Goal: Task Accomplishment & Management: Manage account settings

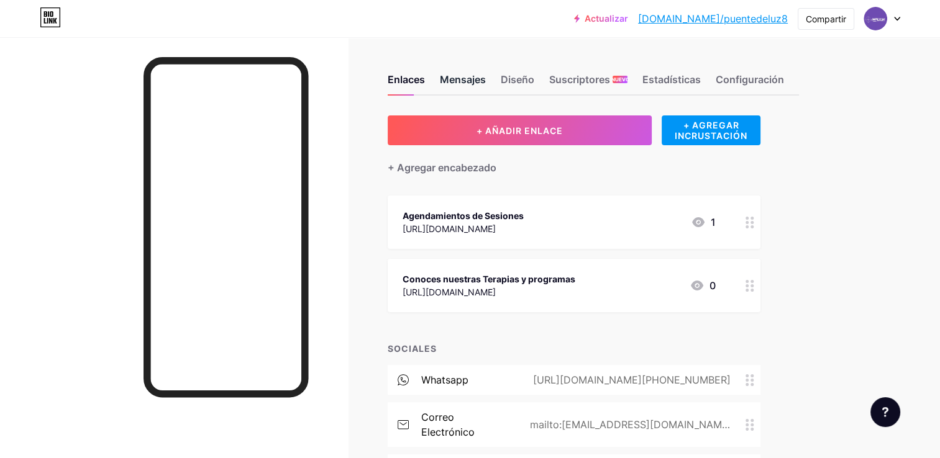
click at [478, 79] on div "Mensajes" at bounding box center [463, 83] width 46 height 22
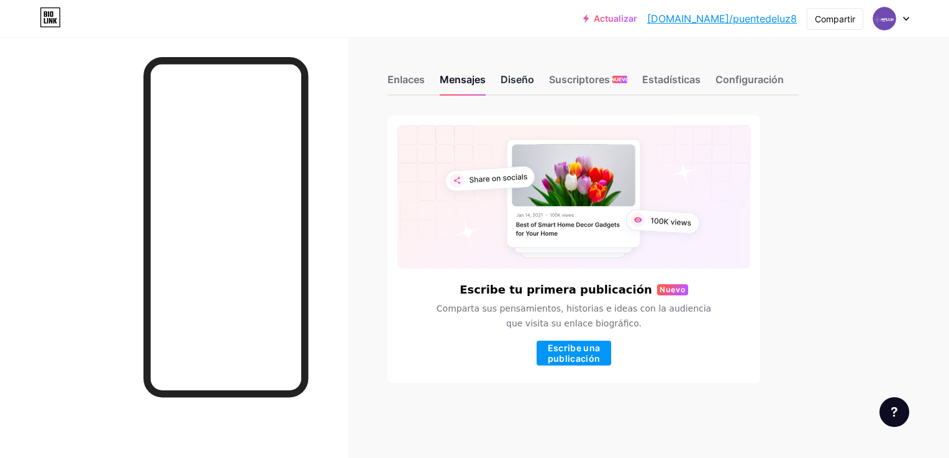
click at [525, 76] on div "Diseño" at bounding box center [518, 83] width 34 height 22
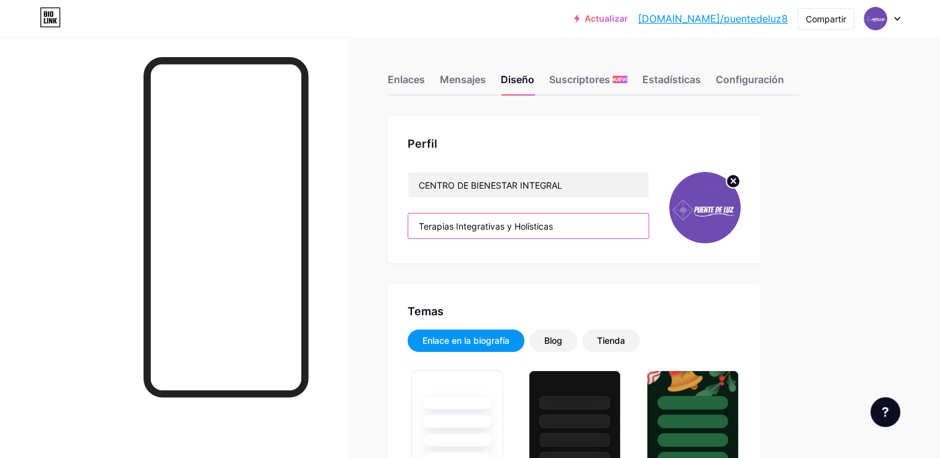
type input "#581a74"
type input "#000000"
drag, startPoint x: 575, startPoint y: 224, endPoint x: 398, endPoint y: 229, distance: 177.1
click at [398, 229] on div "Perfil CENTRO DE BIENESTAR INTEGRAL Terapias Integrativas y Holísticas" at bounding box center [574, 190] width 373 height 148
paste input "Sanación integral para cuerpo, mente y alma 💫 Terapias y programas en Calama & …"
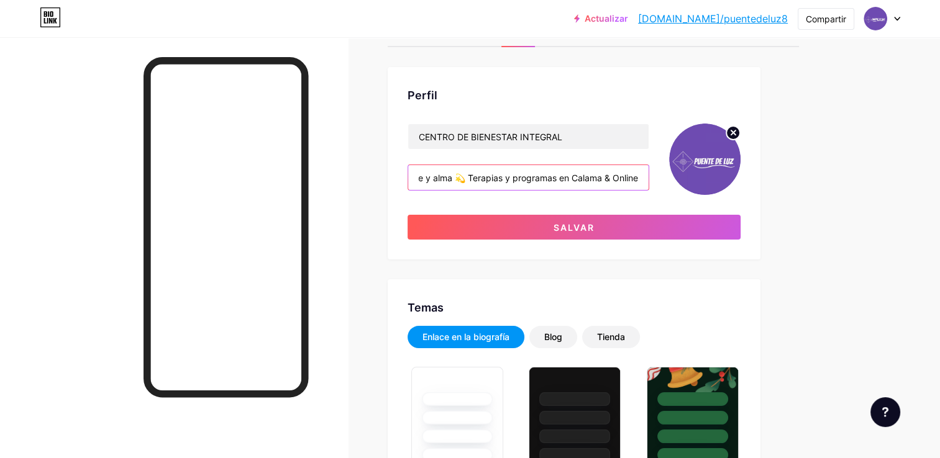
scroll to position [62, 0]
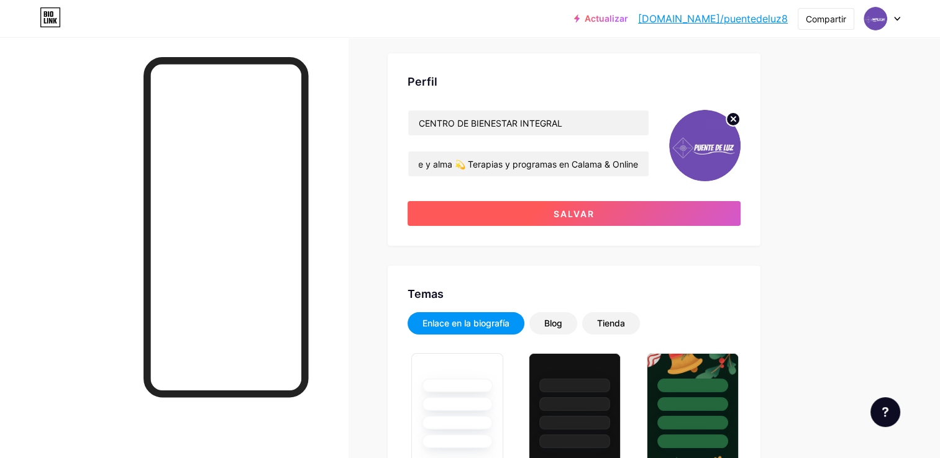
click at [492, 212] on button "Salvar" at bounding box center [573, 213] width 333 height 25
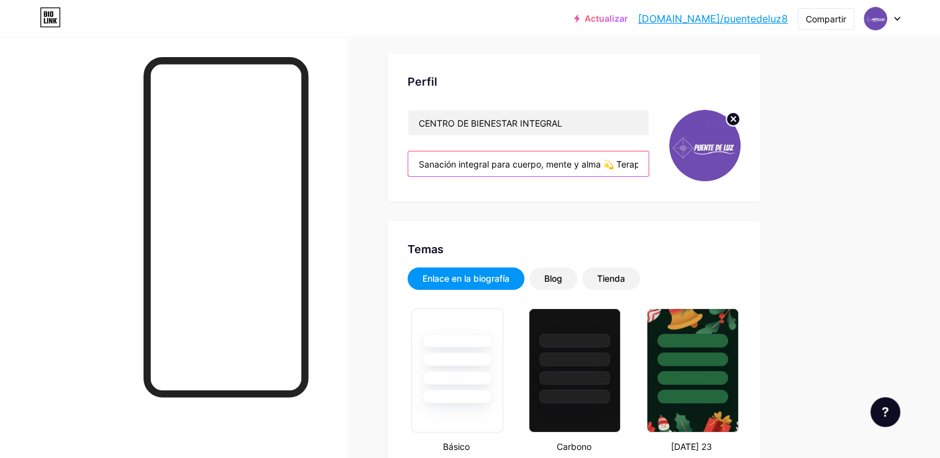
click at [615, 164] on input "Sanación integral para cuerpo, mente y alma 💫 Terapias y programas en Calama & …" at bounding box center [528, 164] width 240 height 25
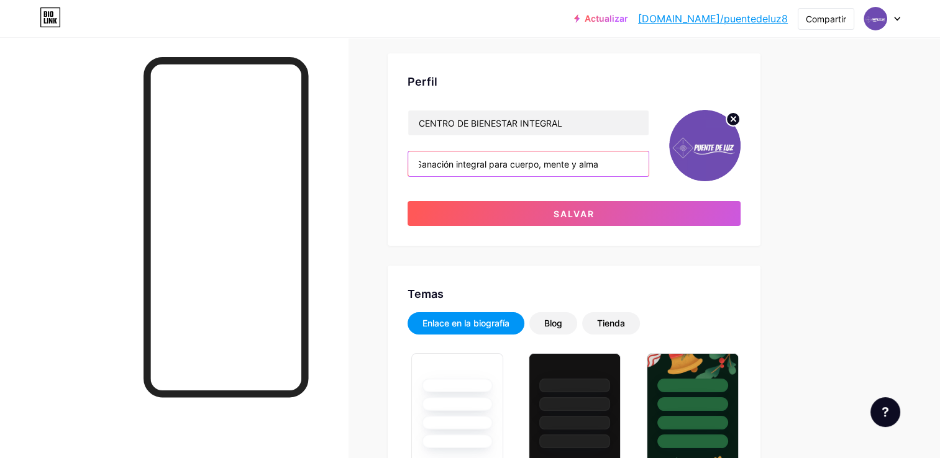
scroll to position [0, 5]
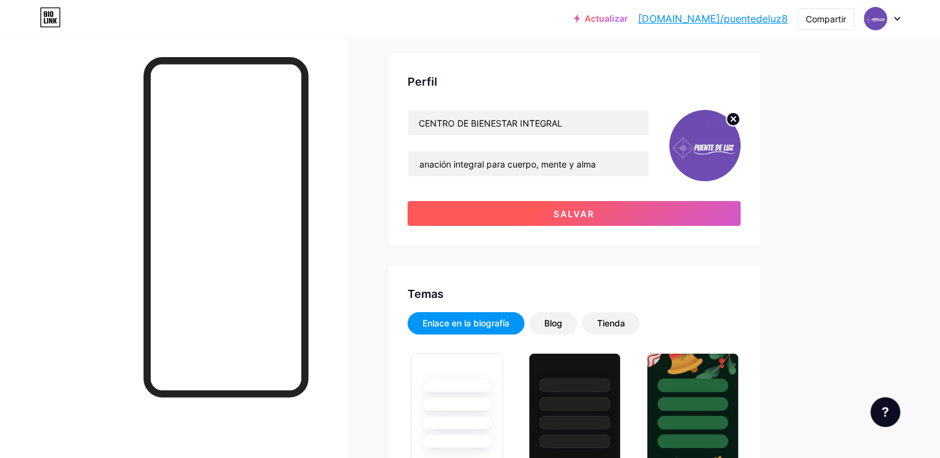
click at [597, 212] on button "Salvar" at bounding box center [573, 213] width 333 height 25
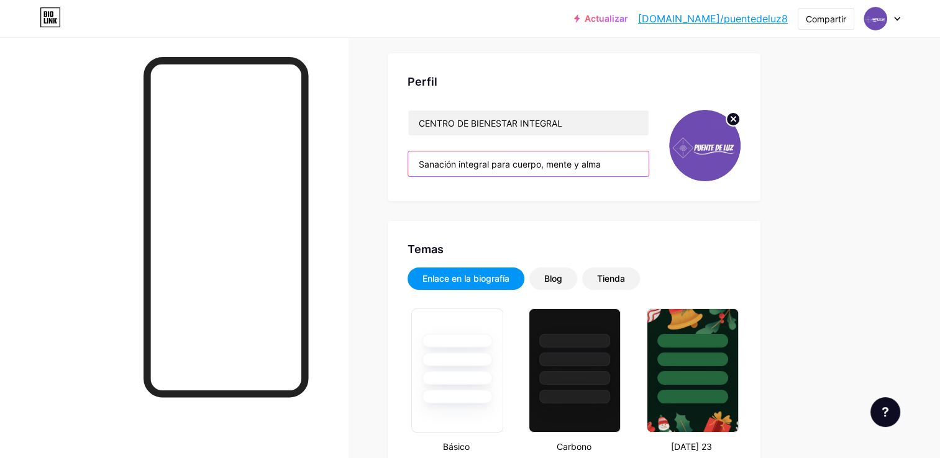
click at [606, 158] on input "Sanación integral para cuerpo, mente y alma Terapias y programas en Calama & On…" at bounding box center [528, 164] width 240 height 25
drag, startPoint x: 604, startPoint y: 163, endPoint x: 403, endPoint y: 171, distance: 200.8
click at [403, 171] on div "Perfil CENTRO DE BIENESTAR INTEGRAL Sanación integral para cuerpo, mente y alma…" at bounding box center [574, 127] width 373 height 148
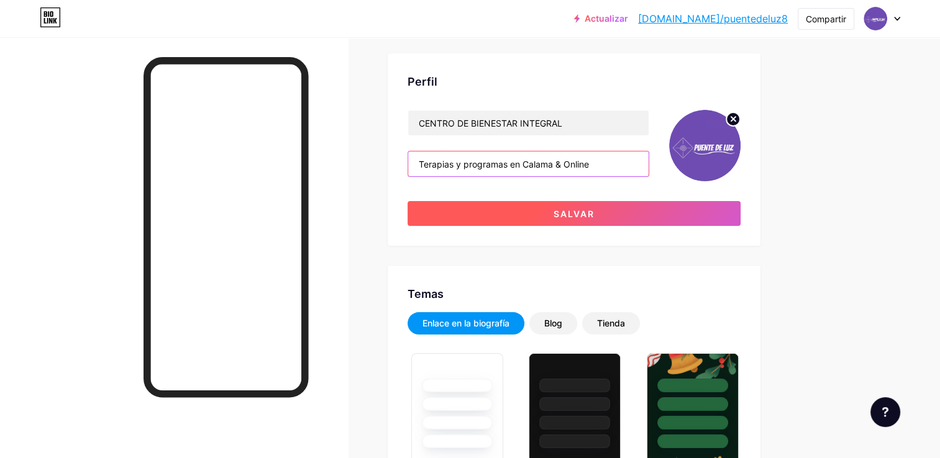
type input "Terapias y programas en Calama & Online"
click at [475, 214] on button "Salvar" at bounding box center [573, 213] width 333 height 25
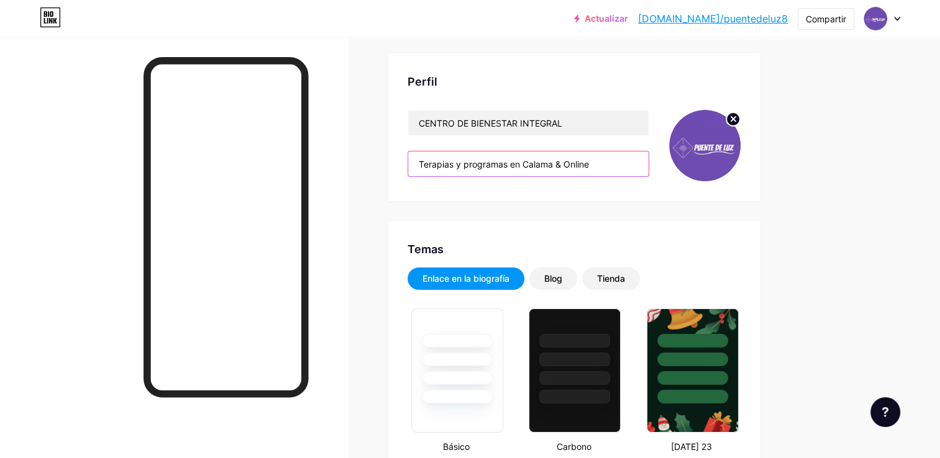
drag, startPoint x: 609, startPoint y: 163, endPoint x: 366, endPoint y: 158, distance: 242.9
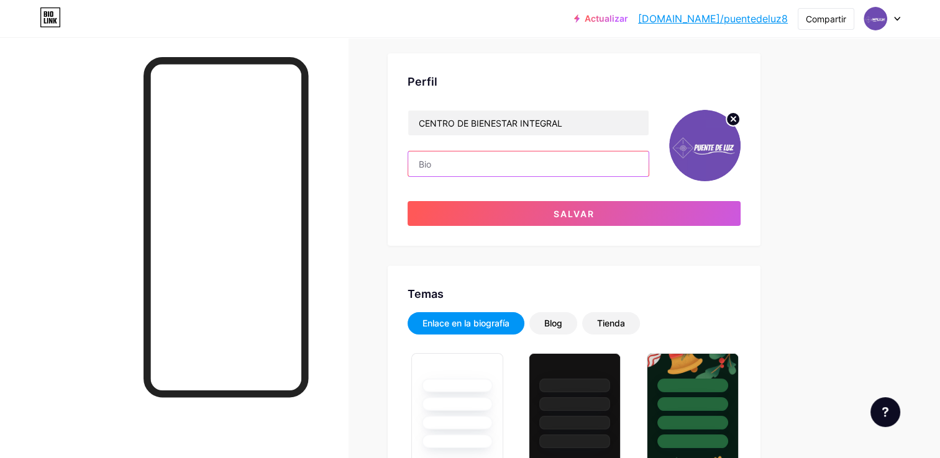
paste input "Sanación integral para cuerpo, mente y alma 💫 Terapias y programas en Calama & …"
drag, startPoint x: 455, startPoint y: 163, endPoint x: 758, endPoint y: 158, distance: 303.2
click at [758, 158] on div "Perfil CENTRO DE BIENESTAR INTEGRAL Sanación integral para cuerpo, mente y alma…" at bounding box center [574, 149] width 373 height 193
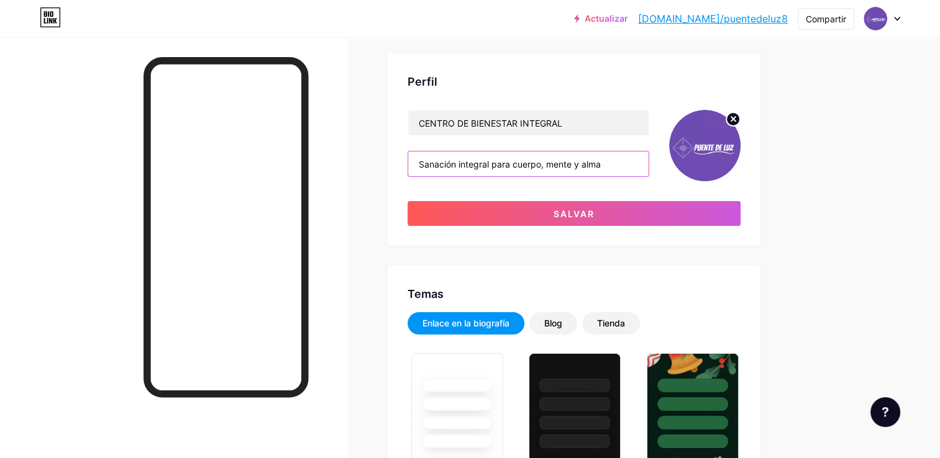
type input "Sanación integral para cuerpo, mente y alma"
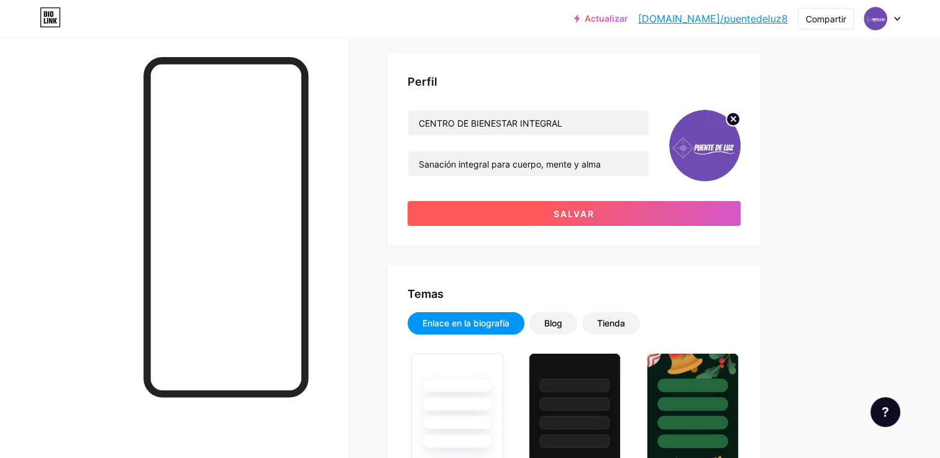
click at [668, 213] on button "Salvar" at bounding box center [573, 213] width 333 height 25
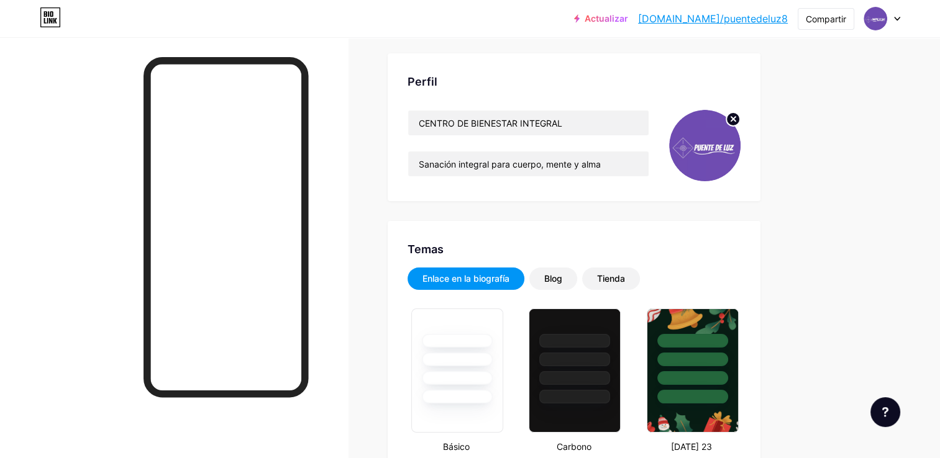
click at [466, 275] on div "Enlace en la biografía" at bounding box center [465, 279] width 87 height 12
click at [562, 277] on div "Blog" at bounding box center [553, 279] width 18 height 12
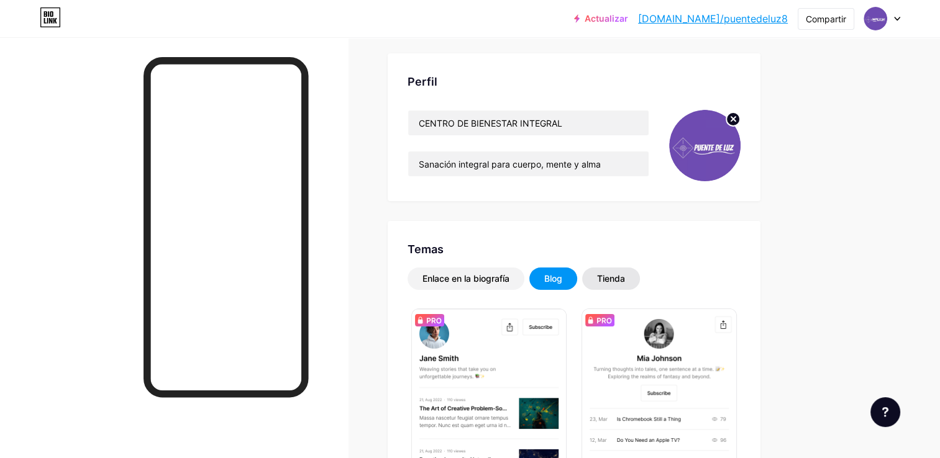
click at [609, 280] on div "Tienda" at bounding box center [611, 279] width 28 height 12
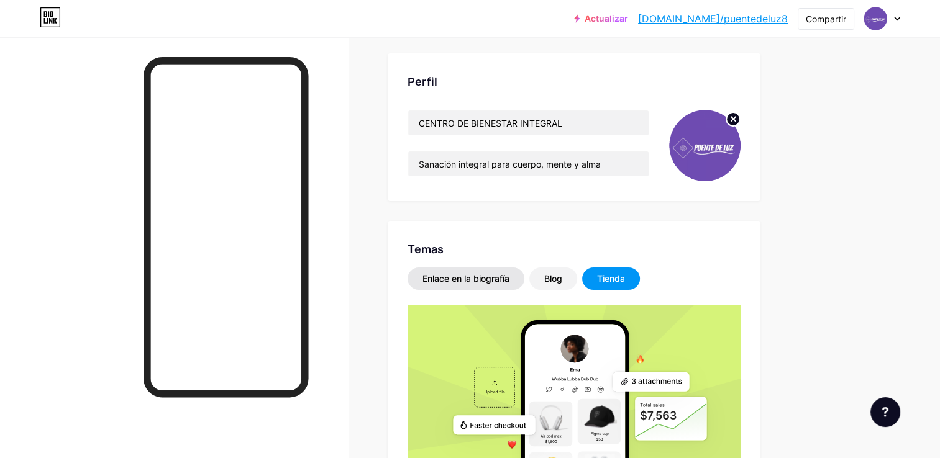
click at [478, 277] on div "Enlace en la biografía" at bounding box center [465, 279] width 87 height 12
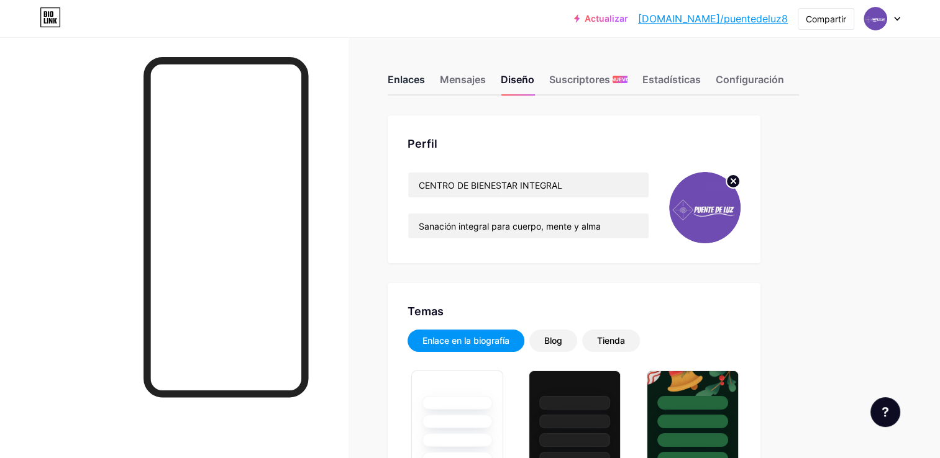
click at [398, 76] on div "Enlaces" at bounding box center [406, 83] width 37 height 22
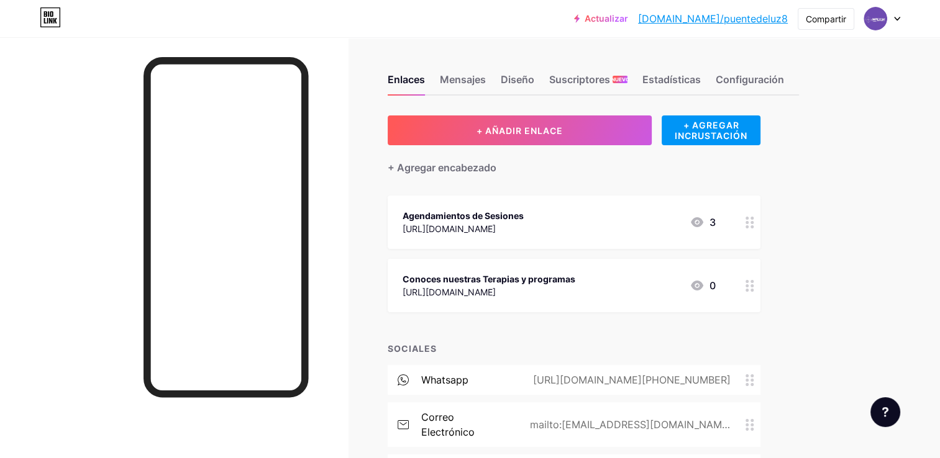
click at [923, 183] on div "Actualizar [DOMAIN_NAME]/puente... [DOMAIN_NAME]/puentedeluz8 Compartir Switch …" at bounding box center [470, 292] width 940 height 584
drag, startPoint x: 622, startPoint y: 380, endPoint x: 858, endPoint y: 377, distance: 236.0
click at [870, 371] on div "Actualizar [DOMAIN_NAME]/puente... [DOMAIN_NAME]/puentedeluz8 Compartir Switch …" at bounding box center [470, 292] width 940 height 584
click at [750, 381] on icon at bounding box center [749, 381] width 9 height 12
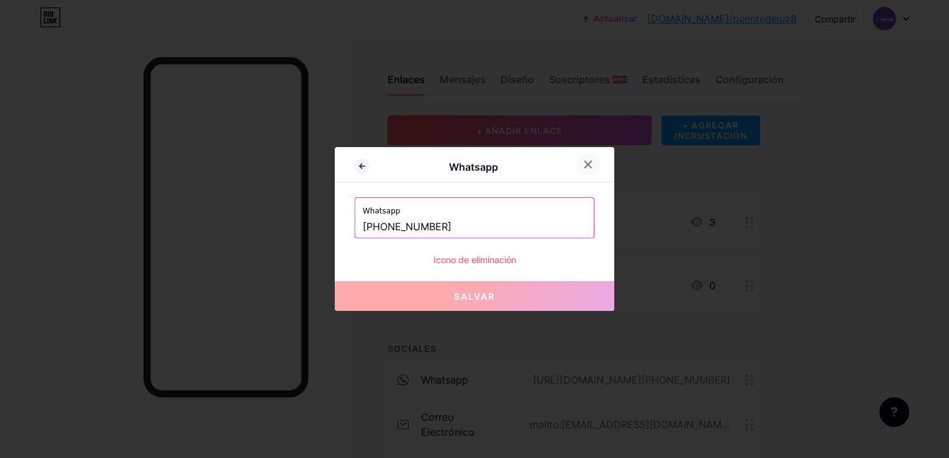
click at [589, 163] on div at bounding box center [588, 164] width 22 height 22
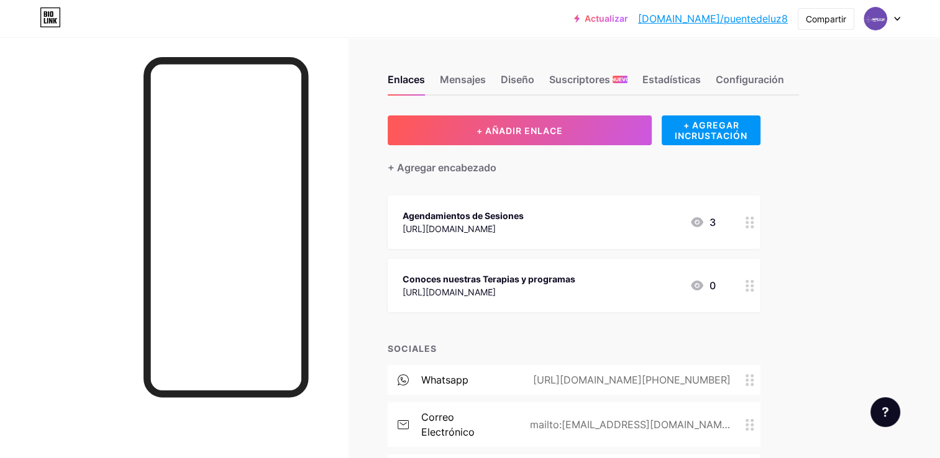
click at [872, 201] on div "Actualizar [DOMAIN_NAME]/puente... [DOMAIN_NAME]/puentedeluz8 Compartir Switch …" at bounding box center [470, 292] width 940 height 584
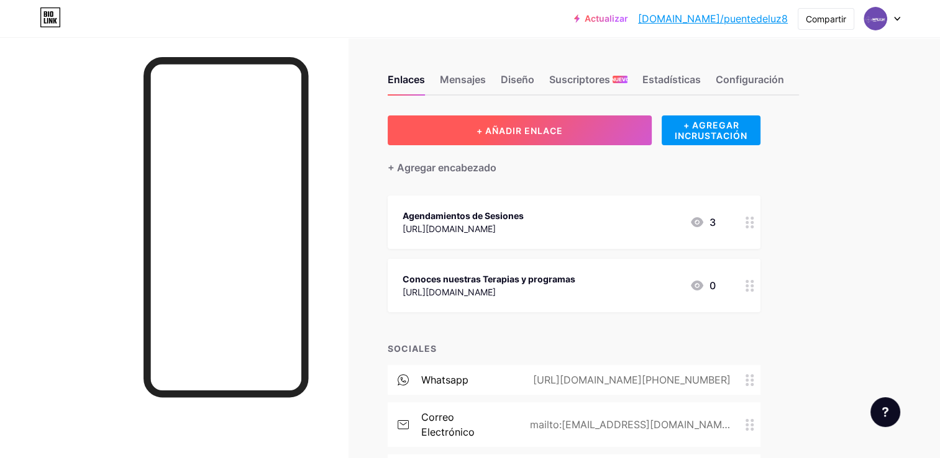
click at [583, 132] on button "+ AÑADIR ENLACE" at bounding box center [520, 131] width 264 height 30
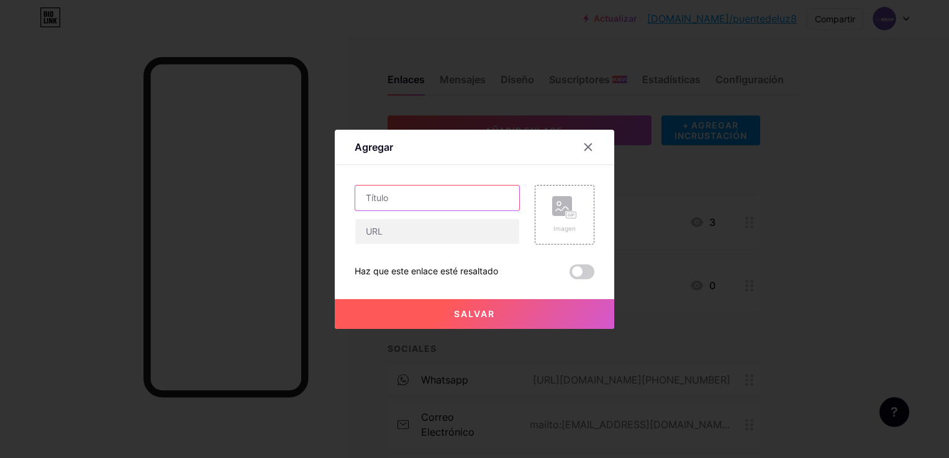
click at [450, 198] on input "text" at bounding box center [437, 198] width 164 height 25
click at [465, 193] on input "text" at bounding box center [437, 198] width 164 height 25
paste input "Agenda tu sesión individual"
type input "Agenda tu sesión individual"
click at [416, 232] on input "text" at bounding box center [437, 231] width 164 height 25
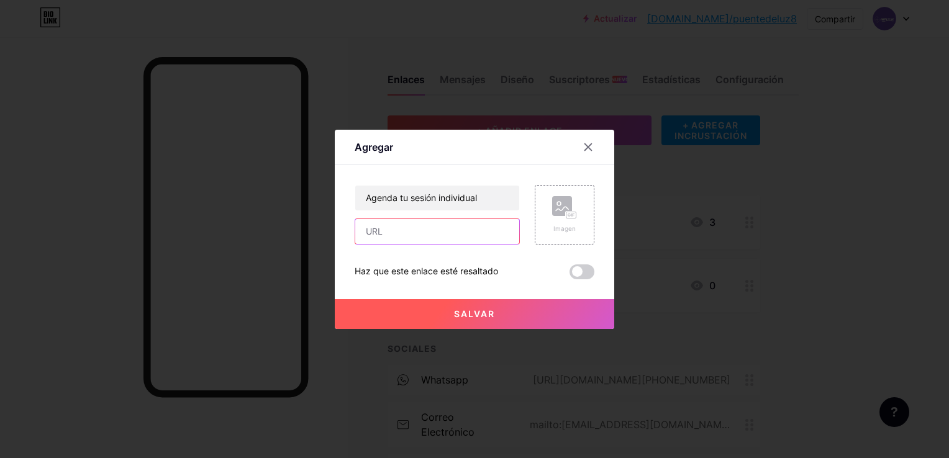
paste input "[URL][DOMAIN_NAME]"
type input "[URL][DOMAIN_NAME]"
click at [462, 321] on button "Salvar" at bounding box center [475, 314] width 280 height 30
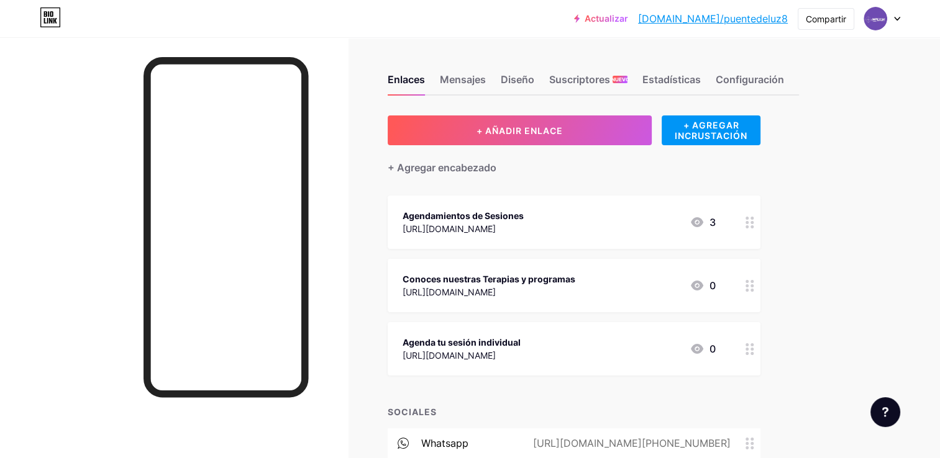
click at [497, 217] on div "Agendamientos de Sesiones" at bounding box center [463, 215] width 121 height 13
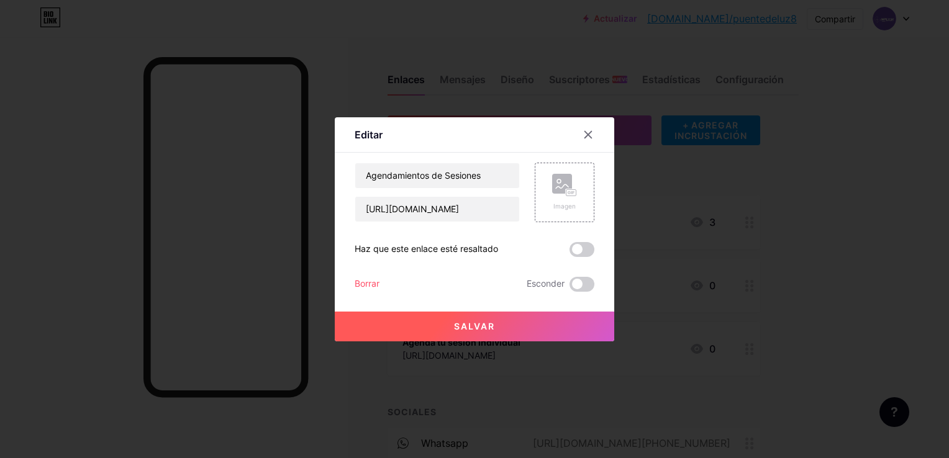
click at [362, 282] on div "Borrar" at bounding box center [367, 284] width 25 height 15
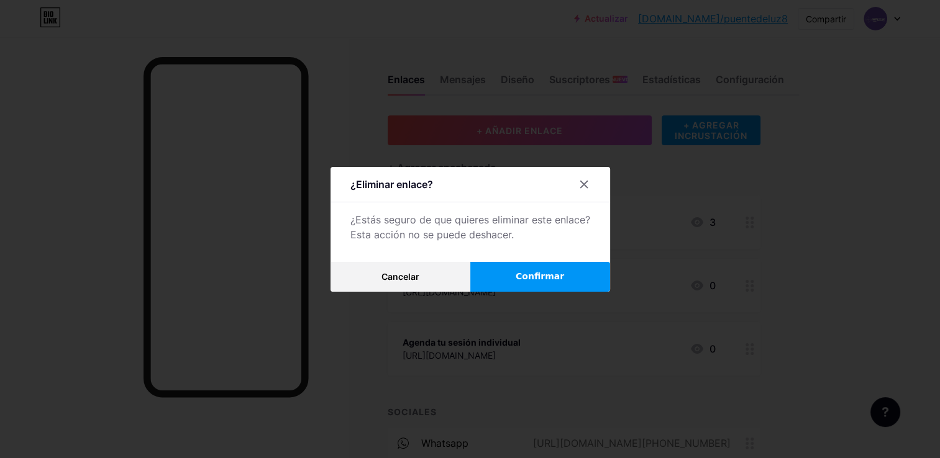
click at [554, 279] on span "Confirmar" at bounding box center [540, 276] width 48 height 13
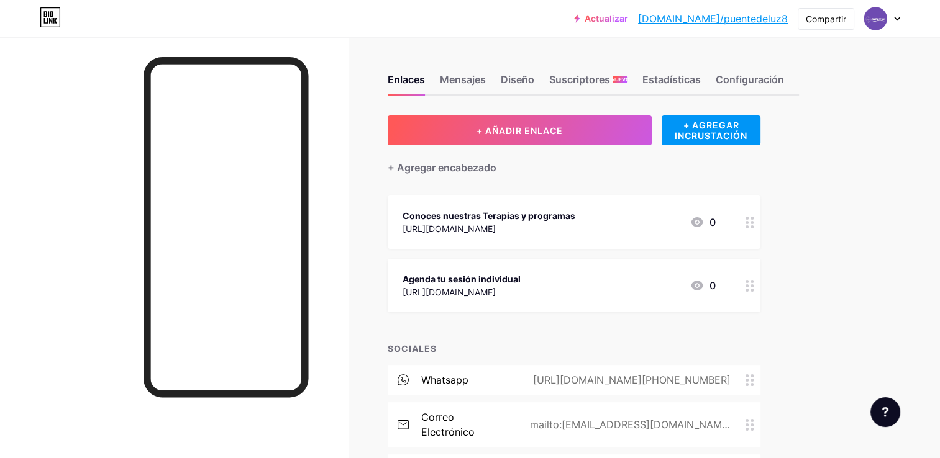
drag, startPoint x: 494, startPoint y: 282, endPoint x: 494, endPoint y: 185, distance: 96.9
click at [494, 185] on div "+ AÑADIR ENLACE + AGREGAR INCRUSTACIÓN + Agregar encabezado Conoces nuestras Te…" at bounding box center [574, 319] width 373 height 406
click at [822, 257] on div "Enlaces Mensajes Diseño Suscriptores NUEVO Estadísticas Configuración + AÑADIR …" at bounding box center [425, 310] width 851 height 547
click at [472, 166] on div "+ Agregar encabezado" at bounding box center [442, 167] width 109 height 15
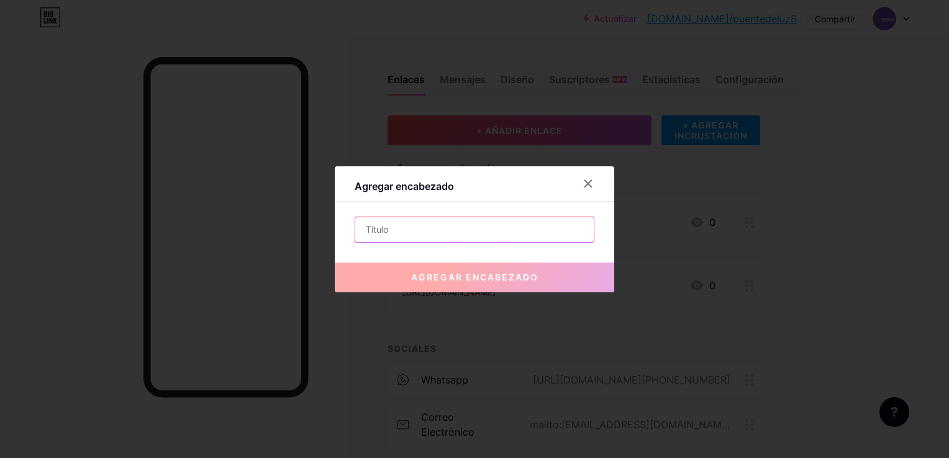
click at [434, 227] on input "text" at bounding box center [474, 229] width 239 height 25
paste input "“[PERSON_NAME], fundadora de [PERSON_NAME]. Te acompaño a sanar heridas emocion…"
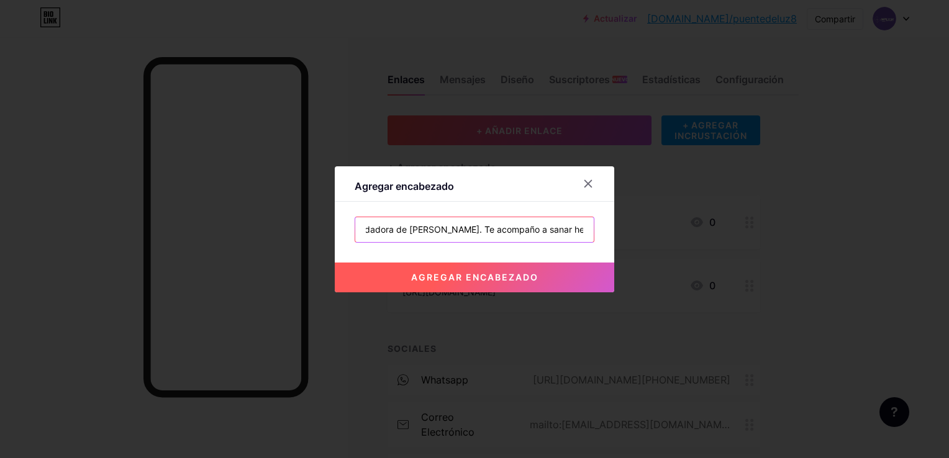
scroll to position [0, 128]
drag, startPoint x: 360, startPoint y: 228, endPoint x: 733, endPoint y: 230, distance: 372.7
click at [733, 230] on div "Agregar encabezado “[PERSON_NAME], fundadora de [PERSON_NAME]. Te acompaño a sa…" at bounding box center [474, 229] width 949 height 458
paste input "Te acompaño a sanar heridas emocionales, liberar bloqueos y reconectar con tu es"
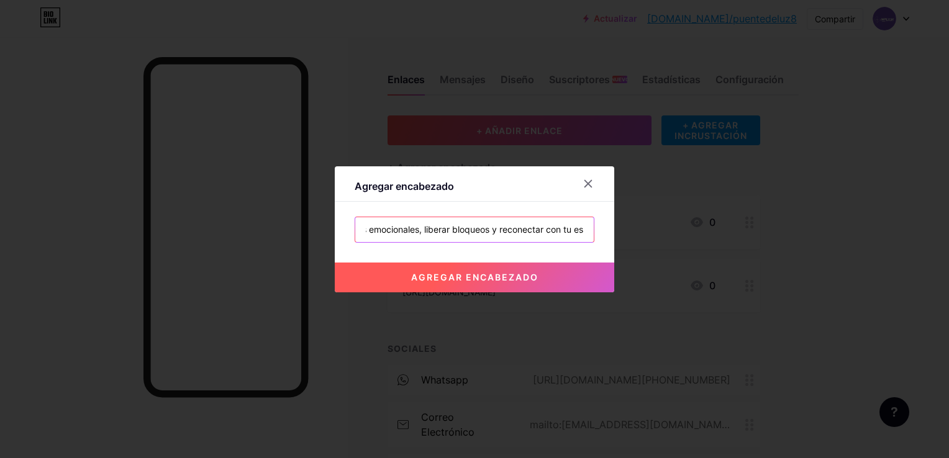
drag, startPoint x: 355, startPoint y: 229, endPoint x: 783, endPoint y: 215, distance: 427.6
click at [788, 219] on div "Agregar encabezado Te acompaño a sanar heridas emocionales, liberar bloqueos y …" at bounding box center [474, 229] width 949 height 458
paste input "Acompañamiento terapéutico para sanar y renacer"
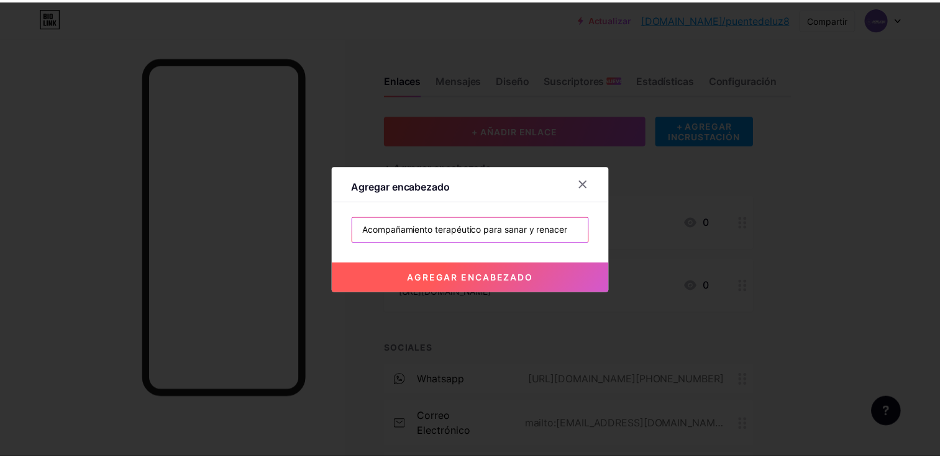
scroll to position [0, 0]
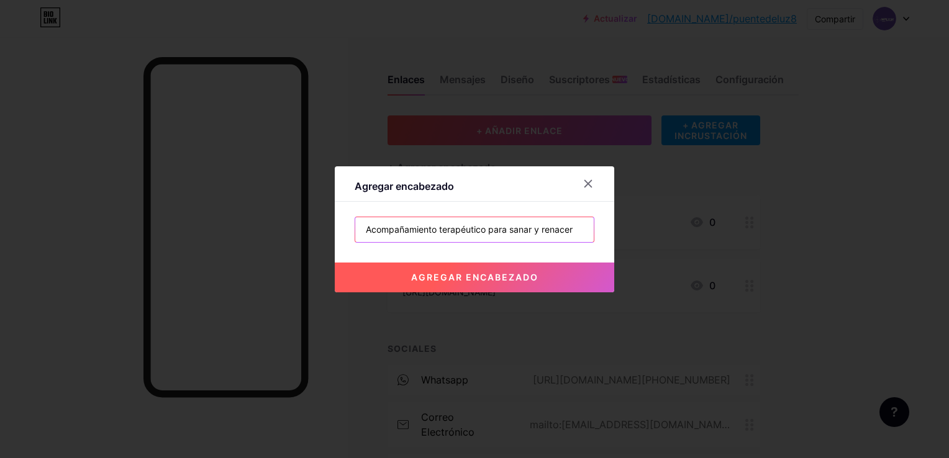
type input "Acompañamiento terapéutico para sanar y renacer"
click at [499, 275] on span "Agregar encabezado" at bounding box center [474, 277] width 127 height 11
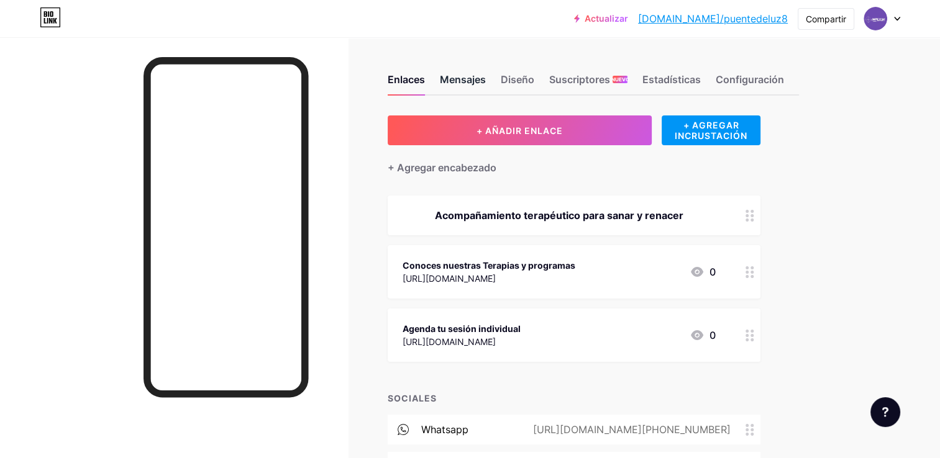
click at [467, 81] on div "Mensajes" at bounding box center [463, 83] width 46 height 22
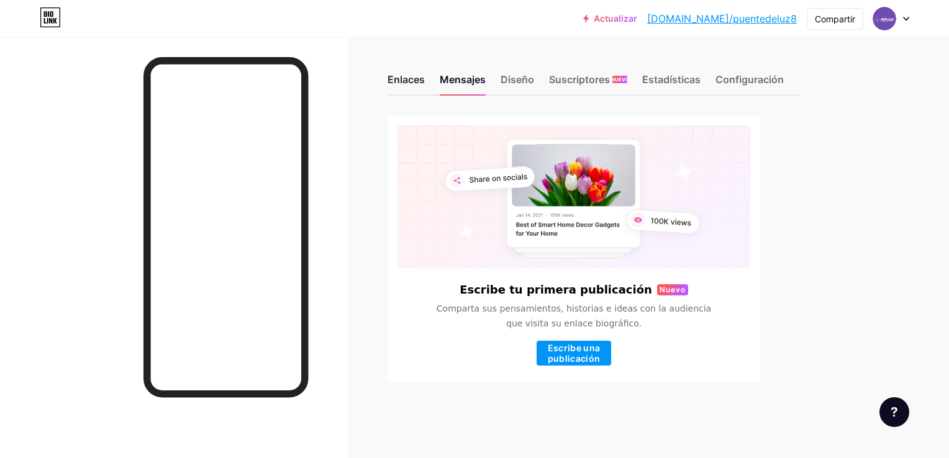
click at [415, 79] on div "Enlaces" at bounding box center [406, 83] width 37 height 22
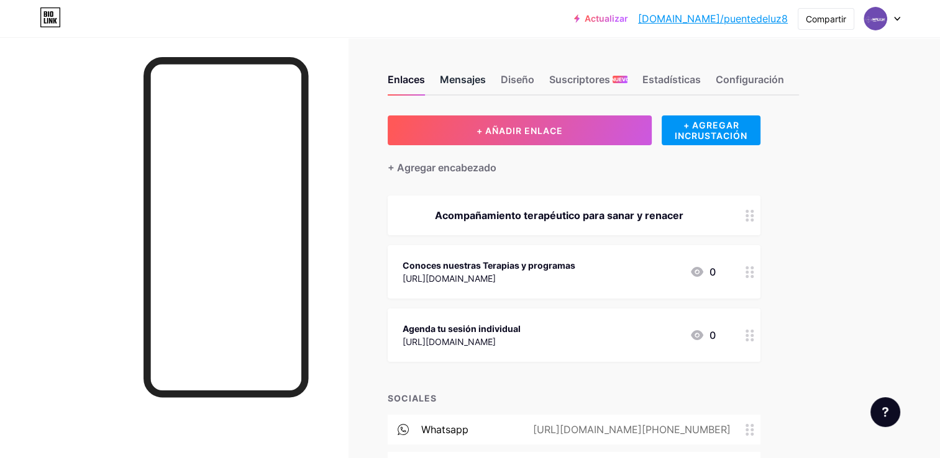
click at [470, 76] on div "Mensajes" at bounding box center [463, 83] width 46 height 22
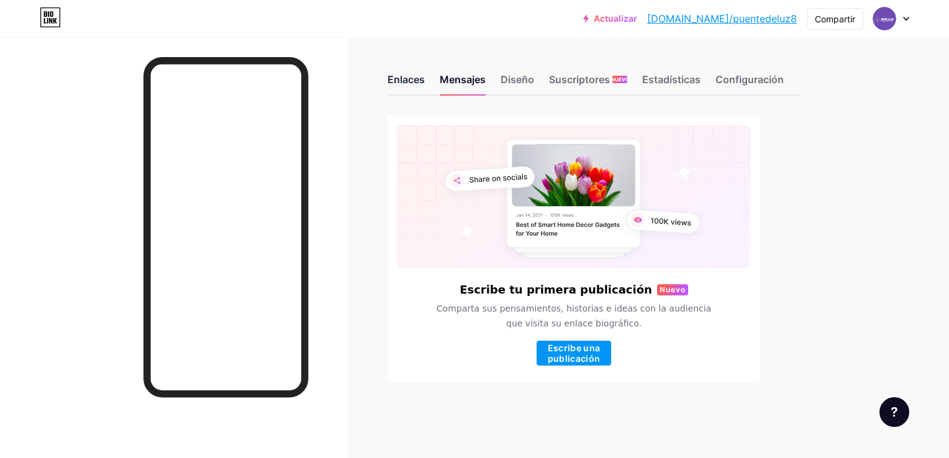
click at [409, 82] on div "Enlaces" at bounding box center [406, 83] width 37 height 22
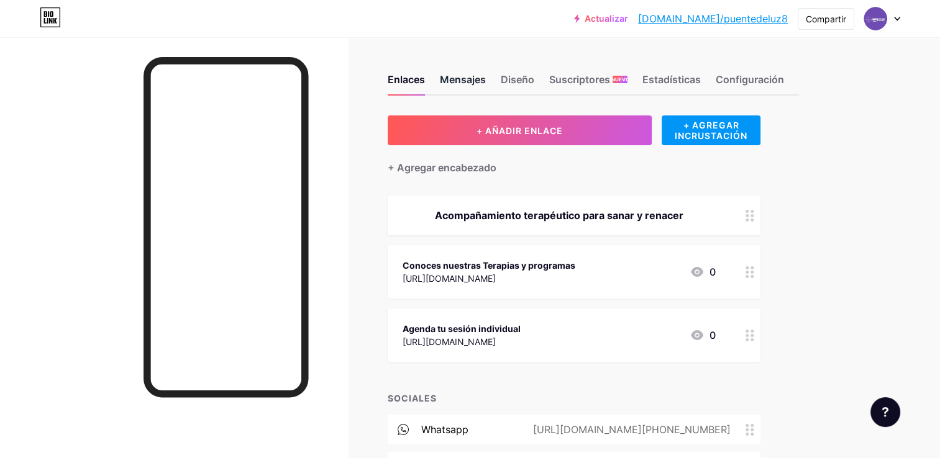
click at [455, 83] on div "Mensajes" at bounding box center [463, 83] width 46 height 22
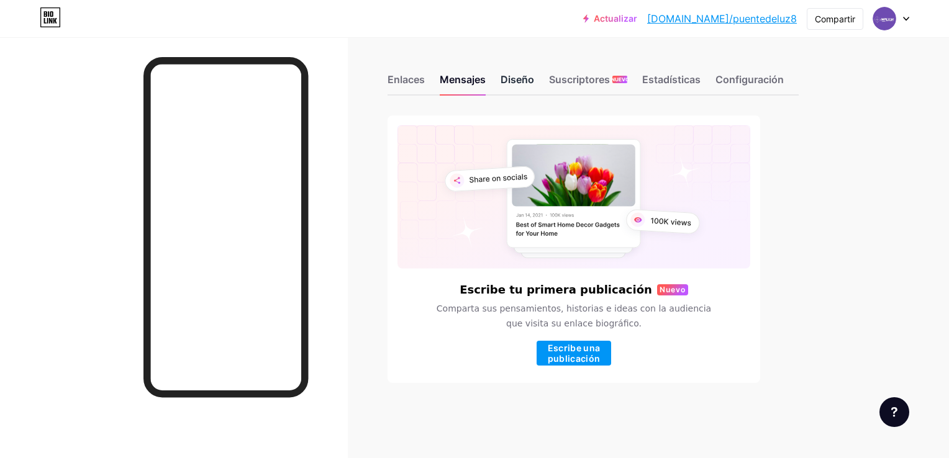
click at [525, 82] on div "Diseño" at bounding box center [518, 83] width 34 height 22
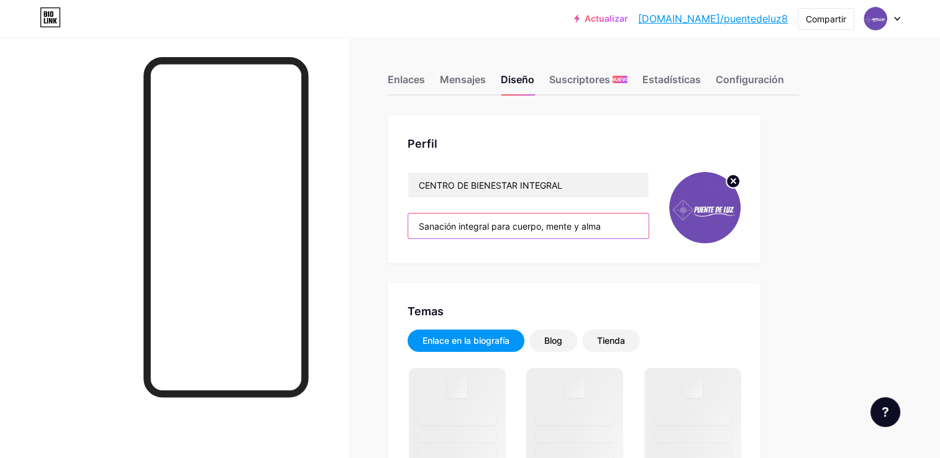
drag, startPoint x: 616, startPoint y: 227, endPoint x: 358, endPoint y: 235, distance: 258.5
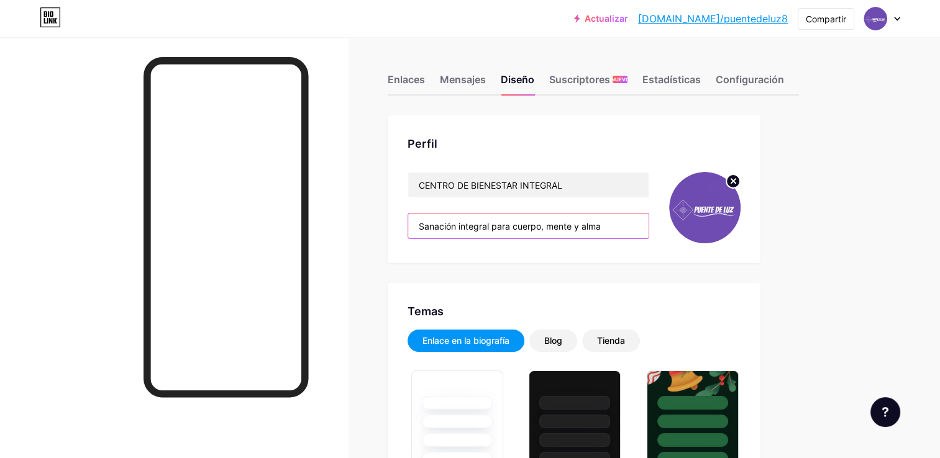
type input "#581a74"
type input "#000000"
paste input "Acompañamiento terapéutico para sanar y renacer"
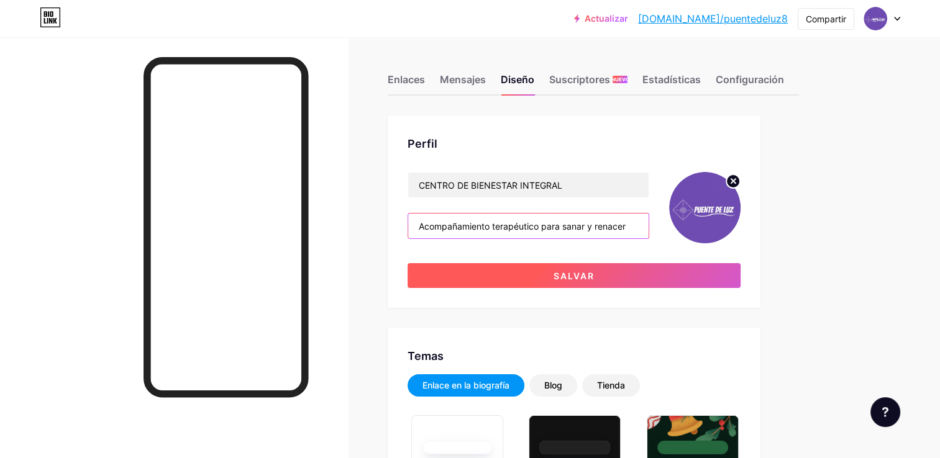
type input "Acompañamiento terapéutico para sanar y renacer"
click at [498, 272] on button "Salvar" at bounding box center [573, 275] width 333 height 25
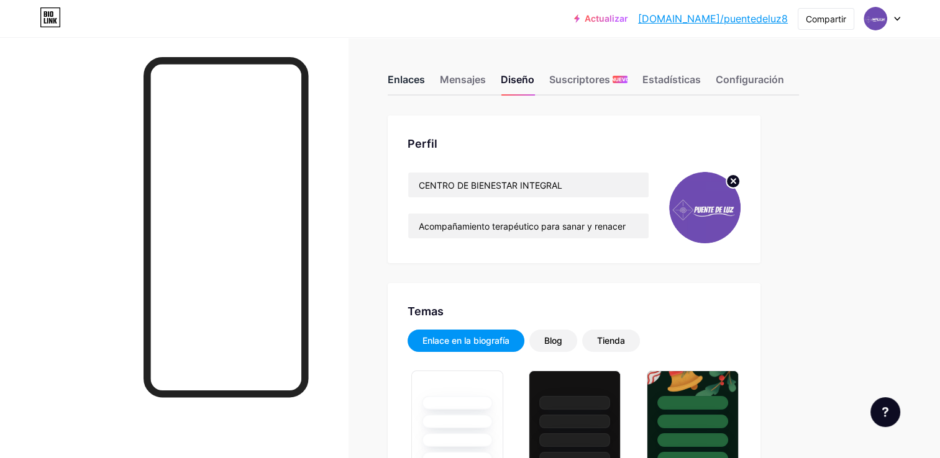
click at [415, 79] on div "Enlaces" at bounding box center [406, 83] width 37 height 22
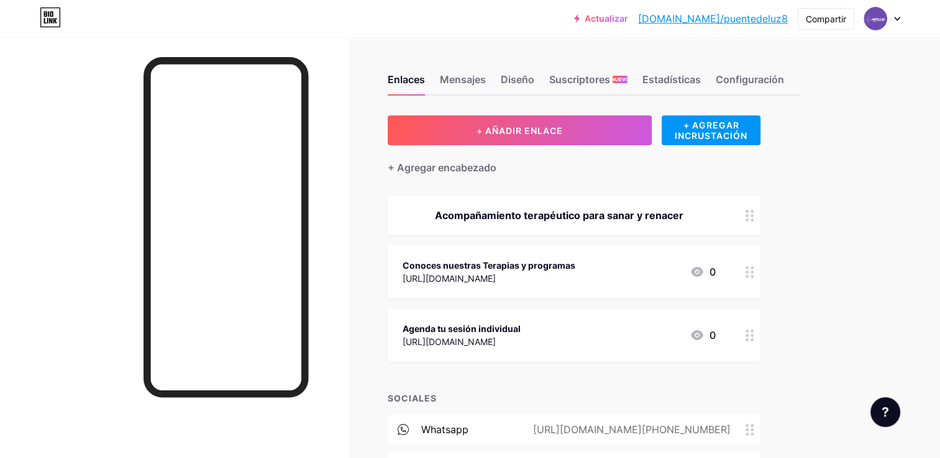
click at [425, 214] on div "Acompañamiento terapéutico para sanar y renacer" at bounding box center [559, 215] width 313 height 15
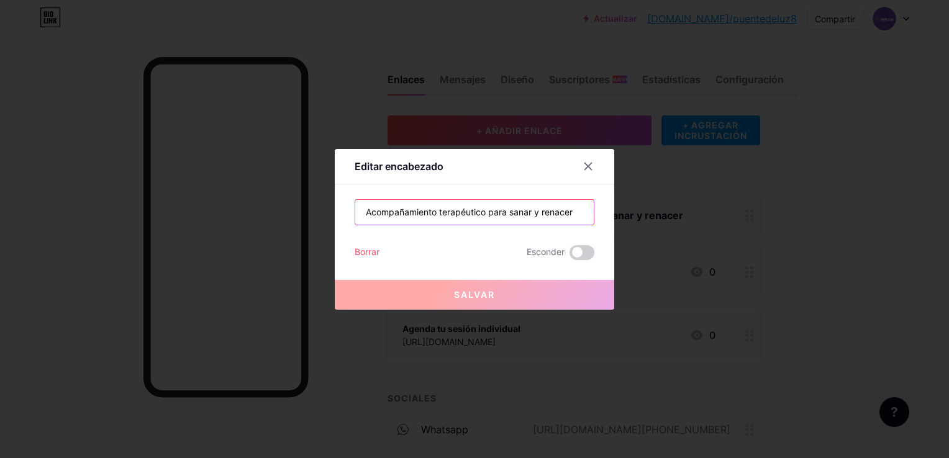
drag, startPoint x: 362, startPoint y: 212, endPoint x: 593, endPoint y: 214, distance: 230.5
click at [593, 214] on div "Editar encabezado Acompañamiento terapéutico para sanar y renacer Borrar Escond…" at bounding box center [475, 229] width 280 height 161
paste input "Sanación integral para cuerpo, mente y alma"
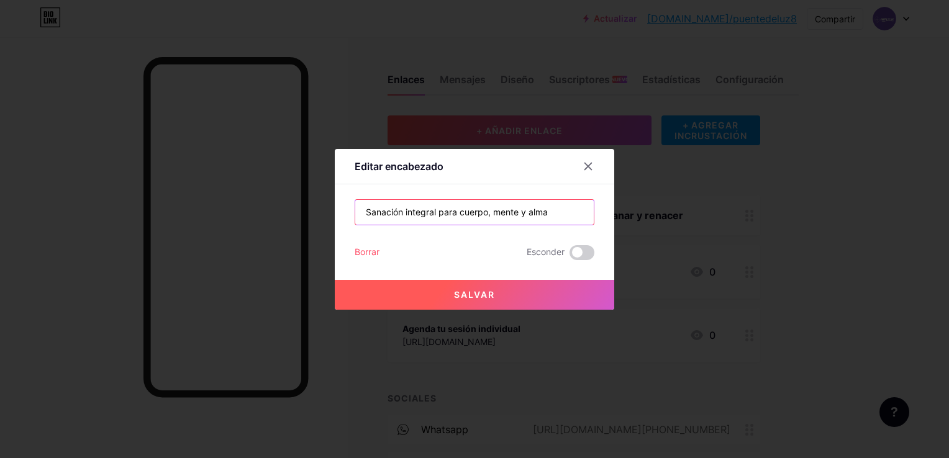
type input "Sanación integral para cuerpo, mente y alma"
click at [498, 296] on button "Salvar" at bounding box center [475, 295] width 280 height 30
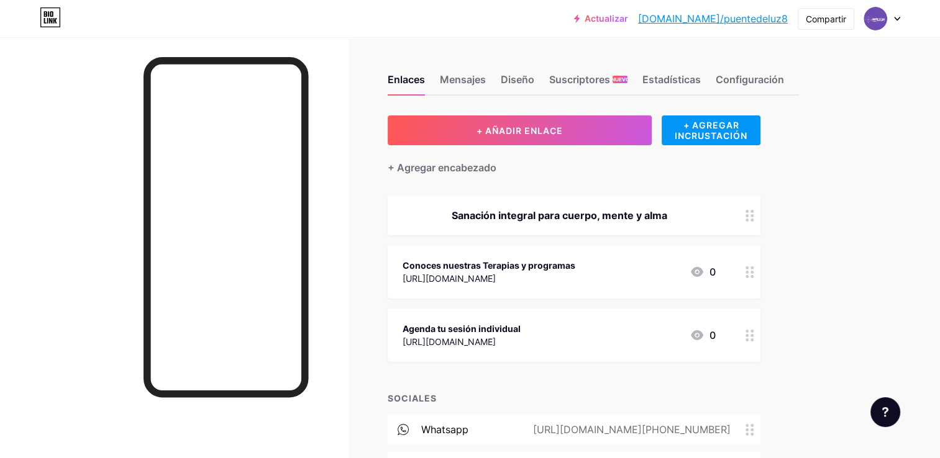
click at [463, 214] on div "Sanación integral para cuerpo, mente y alma" at bounding box center [559, 215] width 313 height 15
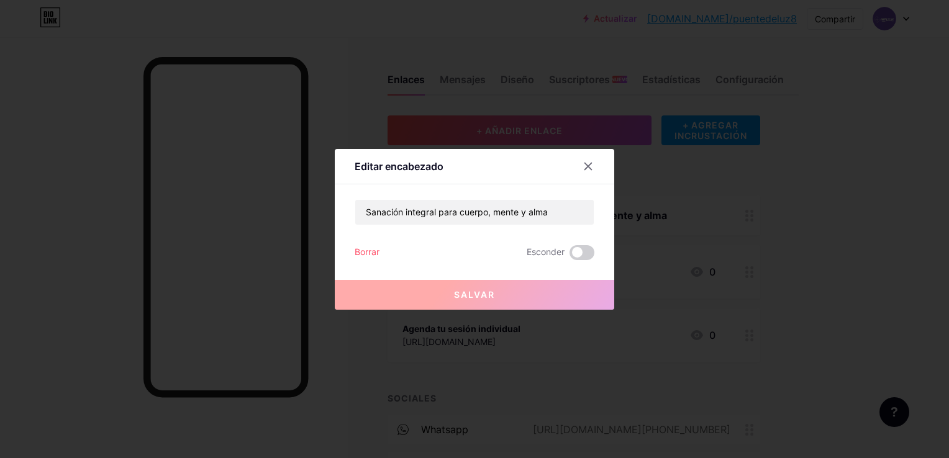
click at [366, 250] on div "Borrar" at bounding box center [367, 252] width 25 height 15
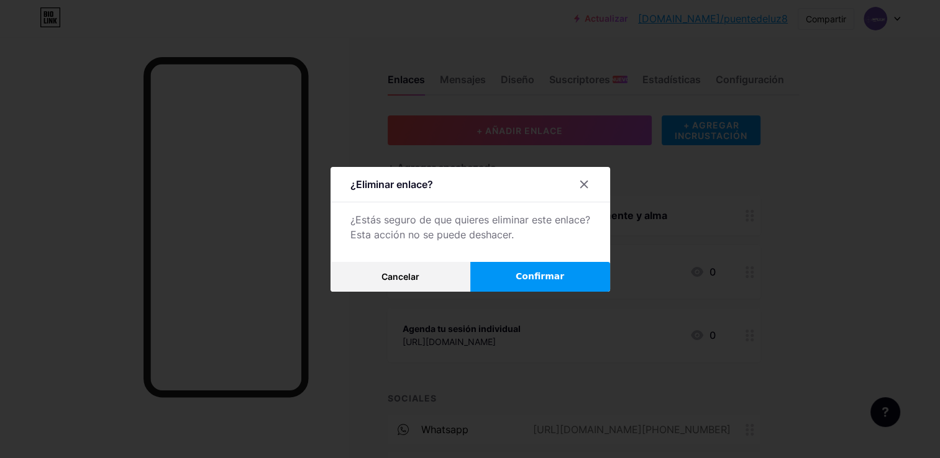
click at [530, 277] on span "Confirmar" at bounding box center [540, 276] width 48 height 13
